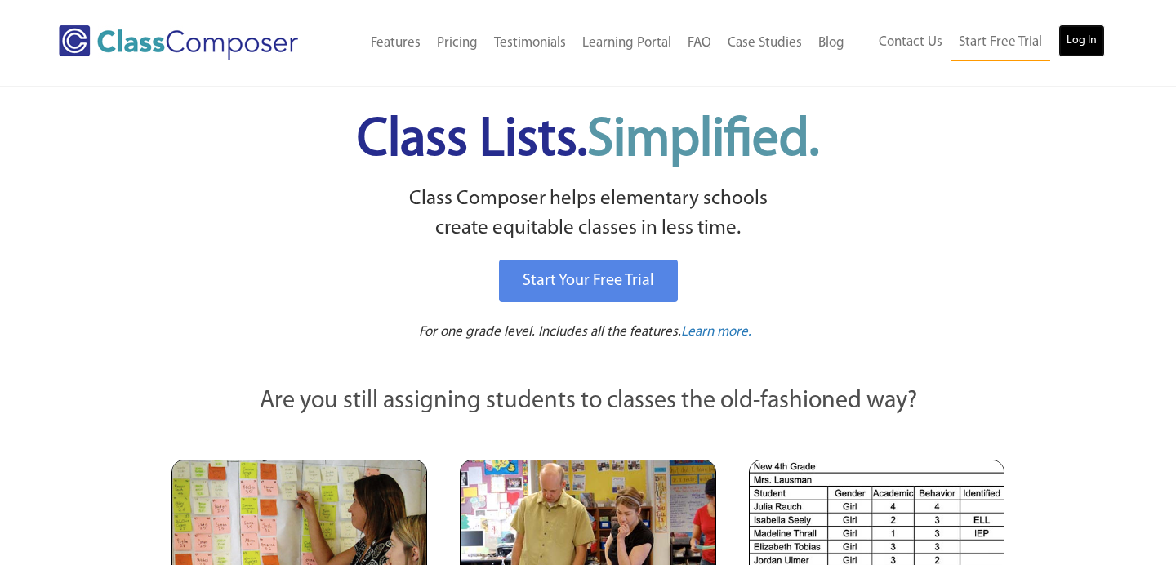
click at [1091, 38] on link "Log In" at bounding box center [1081, 40] width 47 height 33
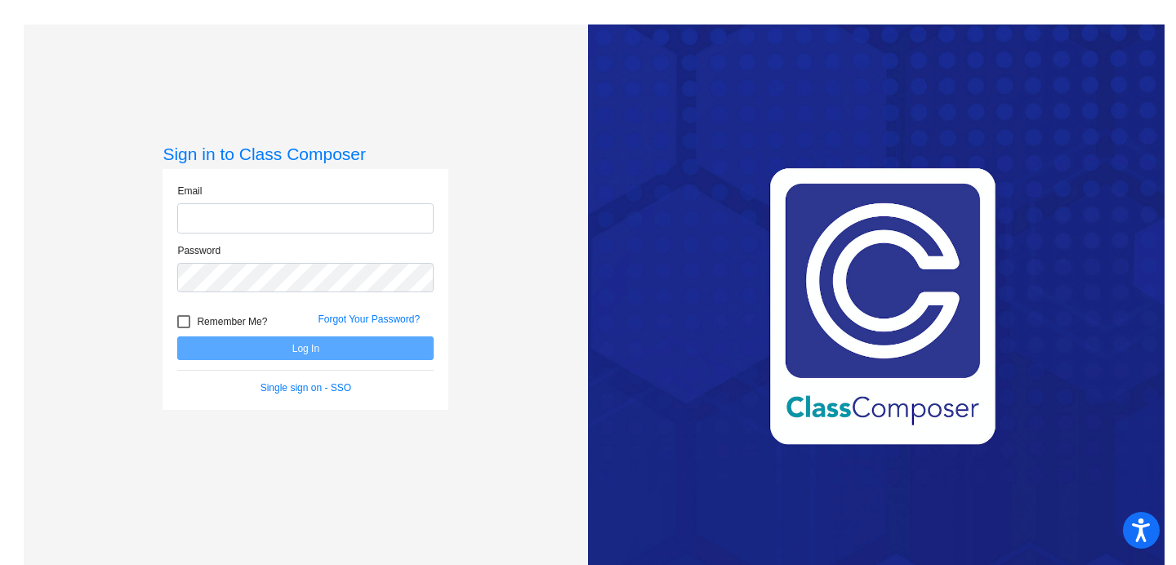
type input "[EMAIL_ADDRESS][PERSON_NAME][DOMAIN_NAME]"
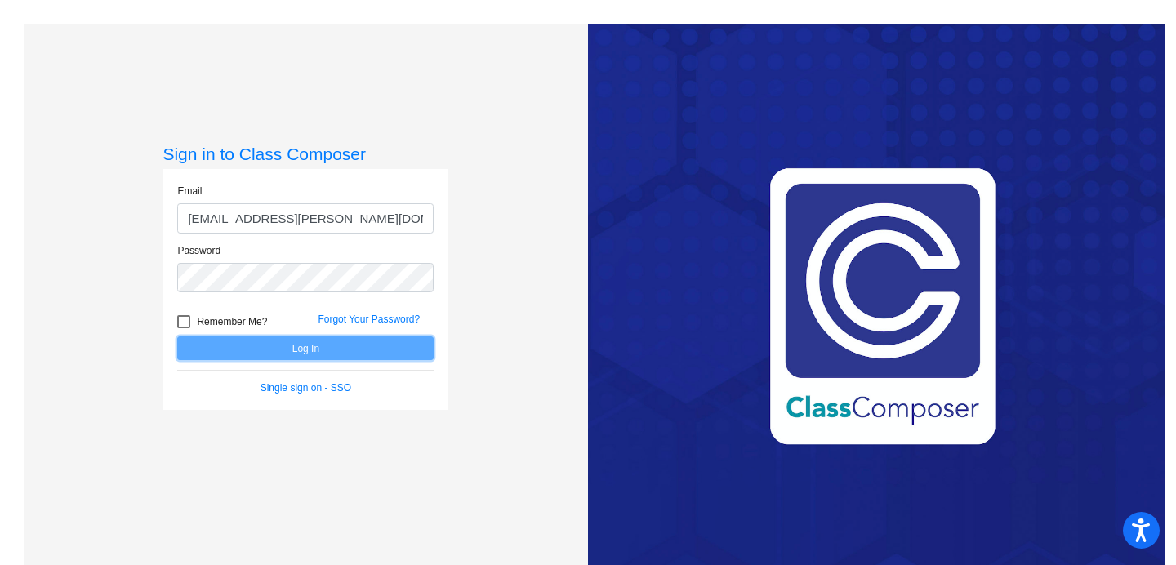
click at [296, 349] on button "Log In" at bounding box center [305, 348] width 256 height 24
